Goal: Information Seeking & Learning: Learn about a topic

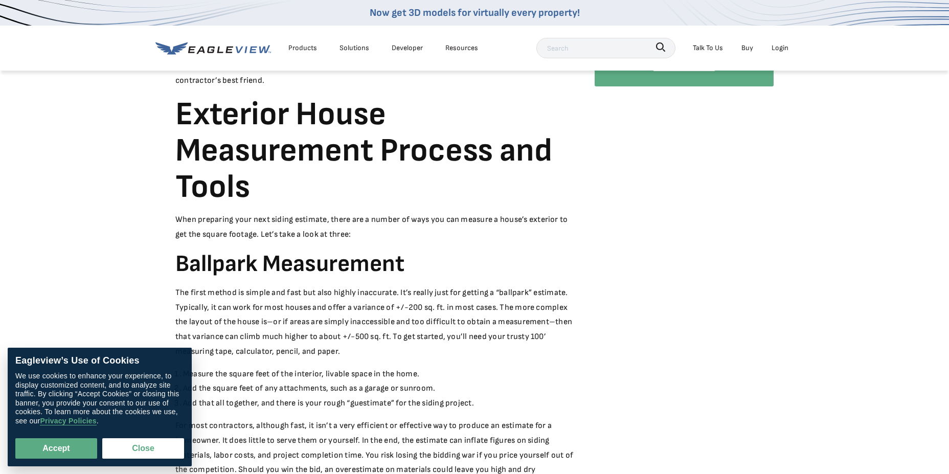
scroll to position [368, 0]
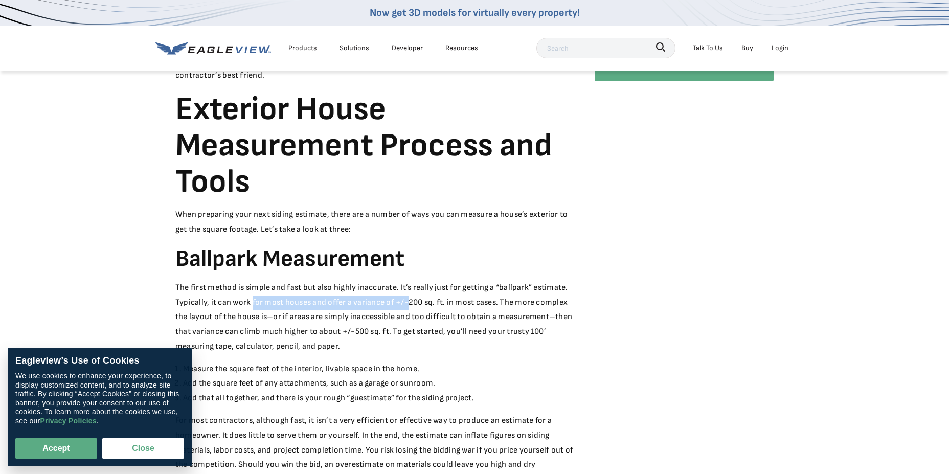
drag, startPoint x: 252, startPoint y: 304, endPoint x: 409, endPoint y: 301, distance: 157.5
click at [409, 301] on p "The first method is simple and fast but also highly inaccurate. It’s really jus…" at bounding box center [374, 318] width 399 height 74
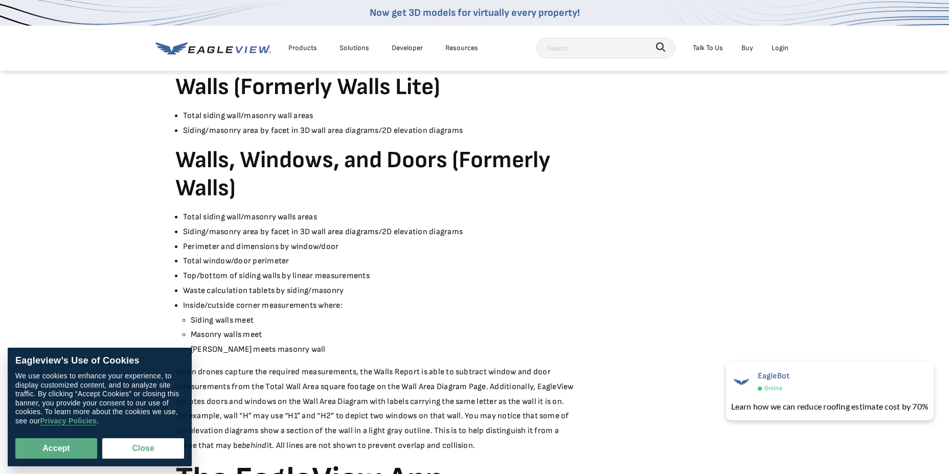
scroll to position [1656, 0]
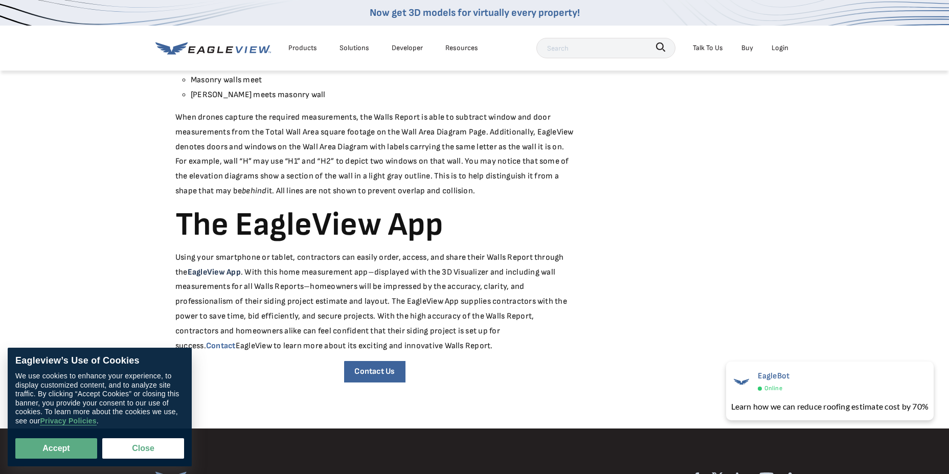
click at [224, 271] on link "EagleView App" at bounding box center [214, 272] width 53 height 10
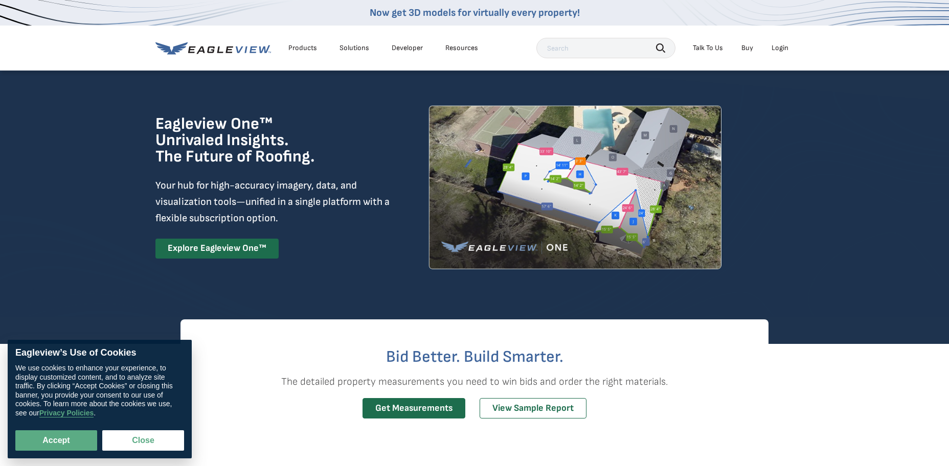
click at [301, 46] on div "Products" at bounding box center [302, 47] width 29 height 9
